Goal: Entertainment & Leisure: Browse casually

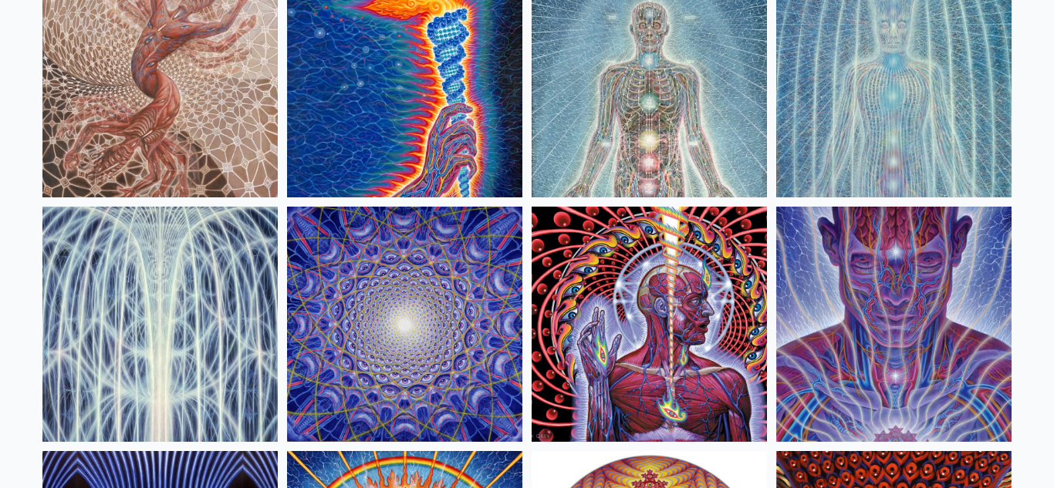
scroll to position [211, 0]
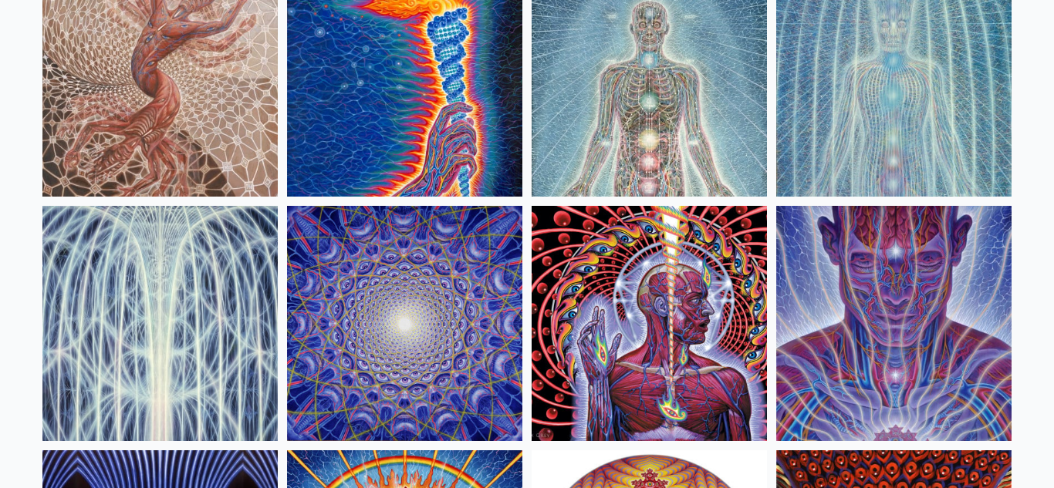
click at [664, 341] on img at bounding box center [649, 323] width 235 height 235
